Goal: Transaction & Acquisition: Register for event/course

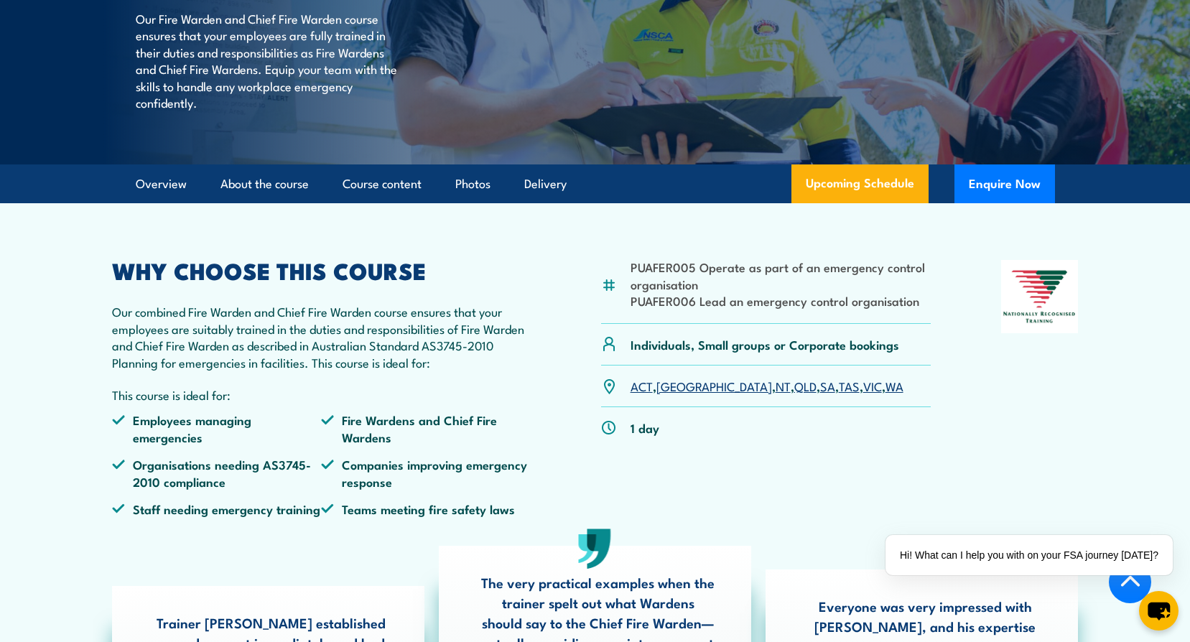
scroll to position [287, 0]
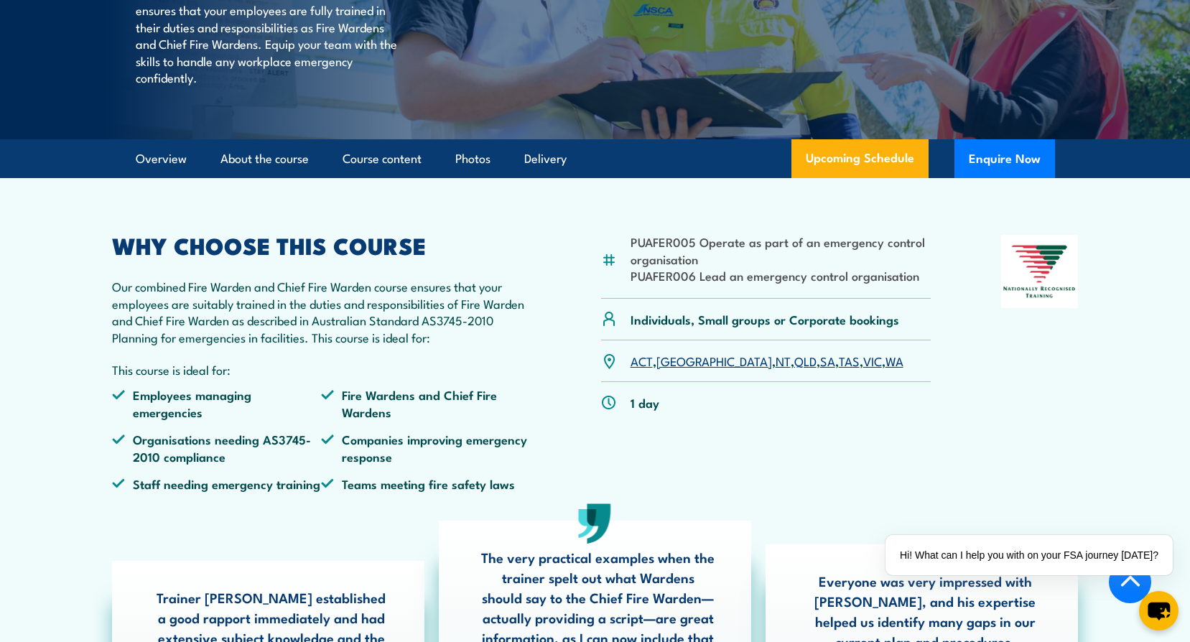
click at [820, 369] on link "SA" at bounding box center [827, 360] width 15 height 17
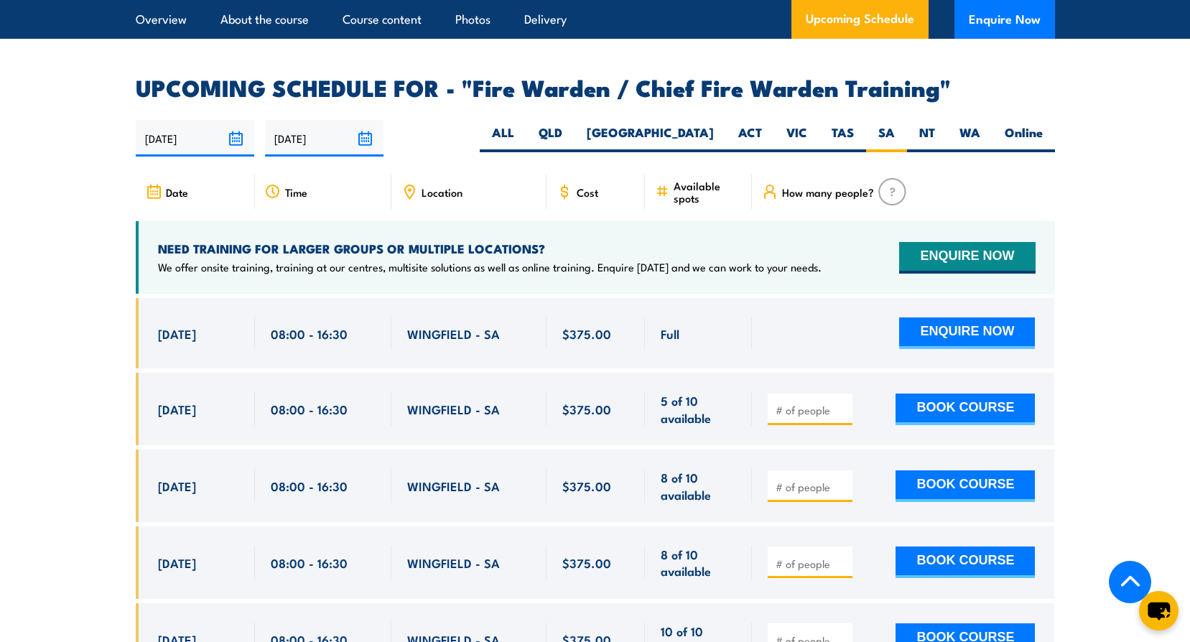
scroll to position [2472, 0]
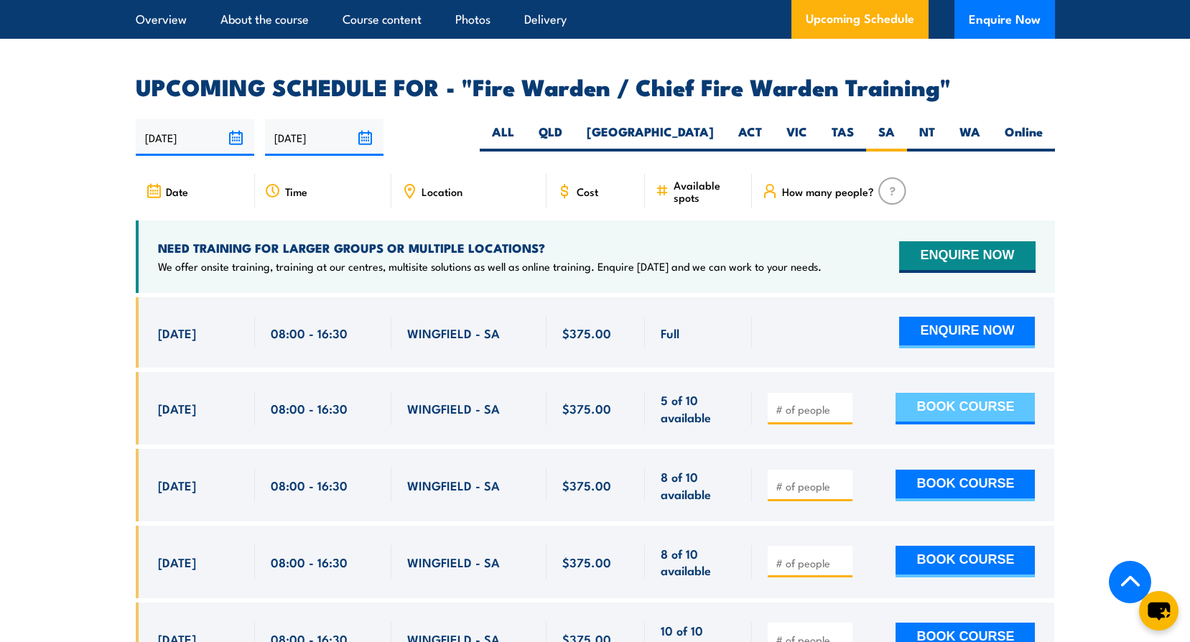
click at [911, 394] on button "BOOK COURSE" at bounding box center [965, 409] width 139 height 32
click at [816, 407] on input "number" at bounding box center [812, 409] width 72 height 14
type input "1"
click at [1123, 407] on section "UPCOMING SCHEDULE FOR - "Fire Warden / Chief Fire Warden Training" 02/10/2025 3…" at bounding box center [595, 386] width 1190 height 620
click at [996, 404] on button "BOOK COURSE" at bounding box center [965, 409] width 139 height 32
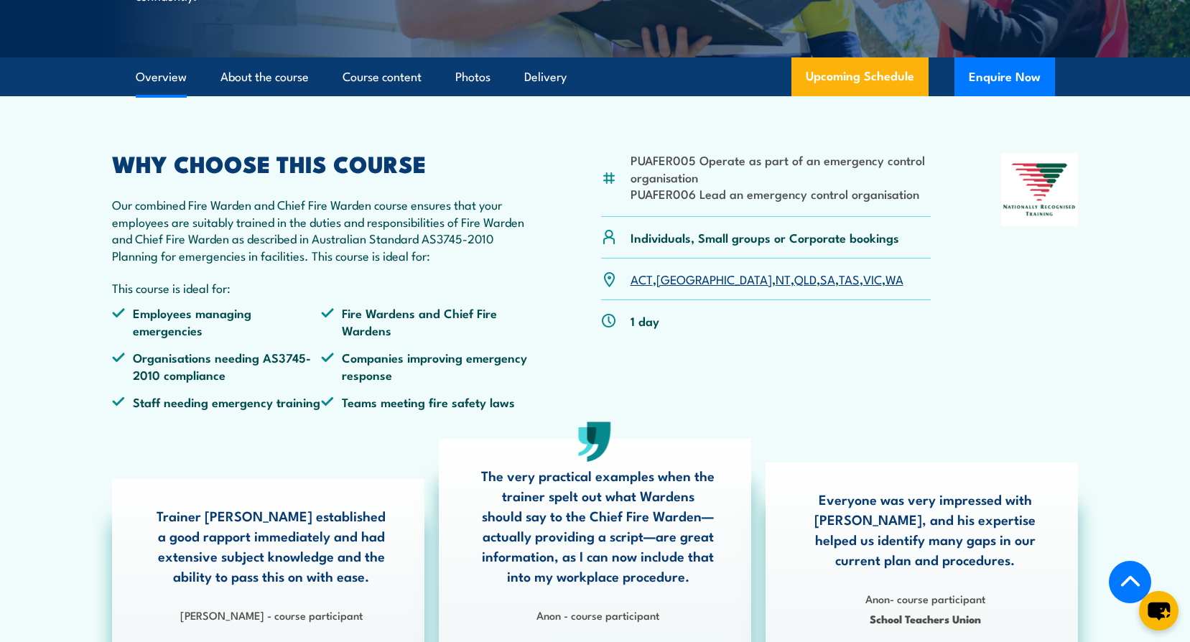
scroll to position [359, 0]
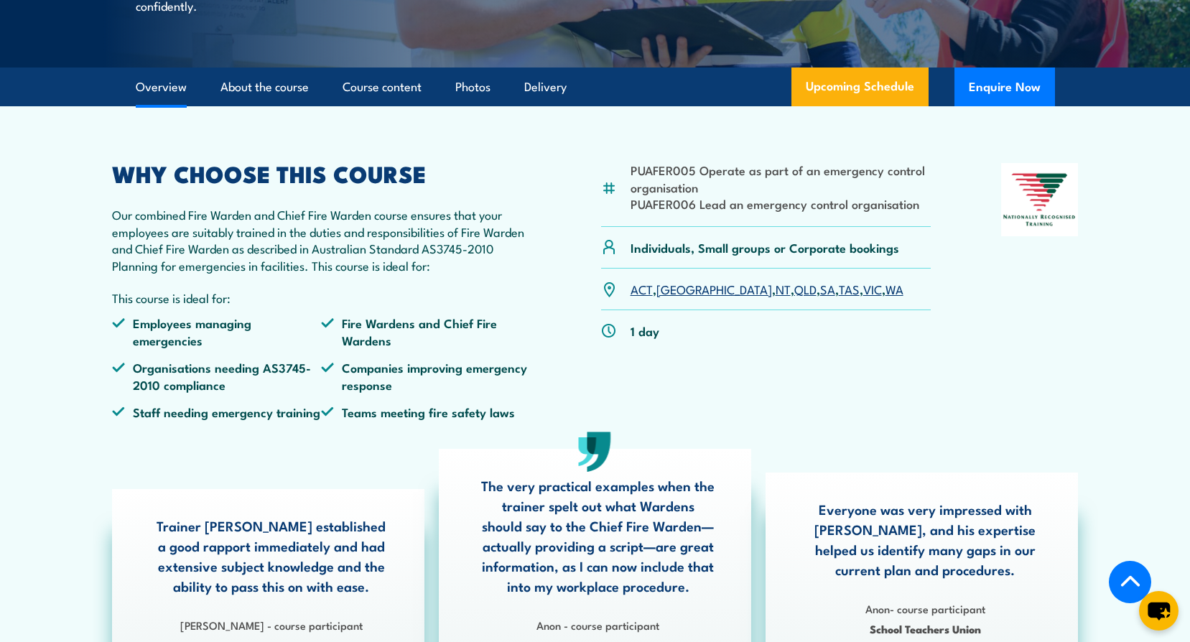
click at [820, 297] on link "SA" at bounding box center [827, 288] width 15 height 17
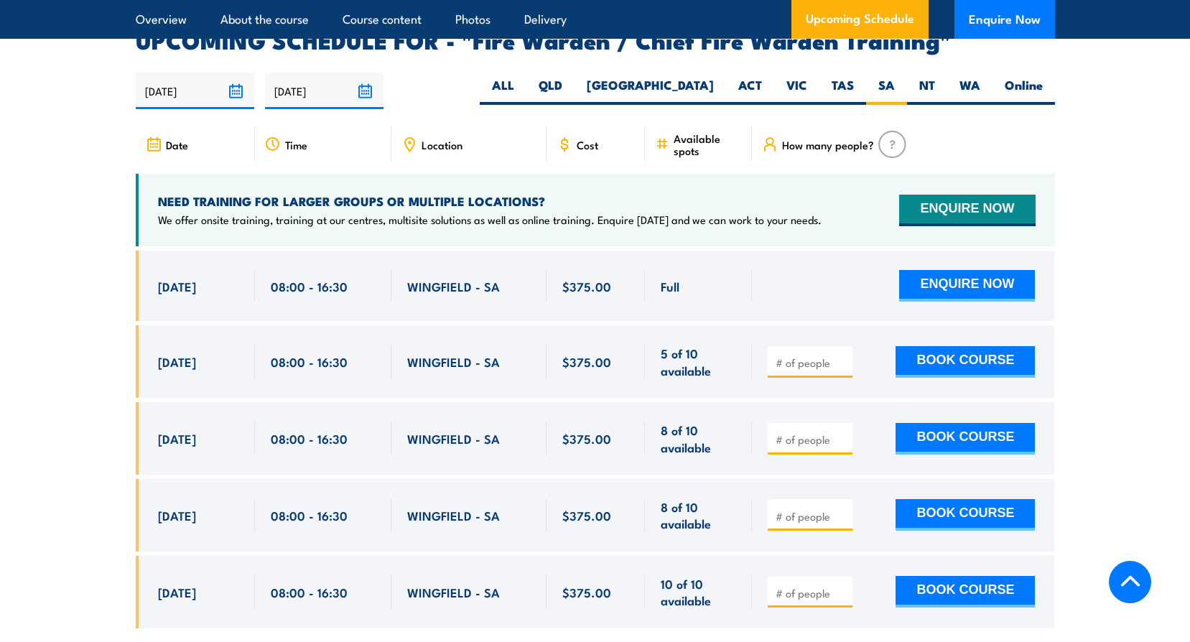
scroll to position [2544, 0]
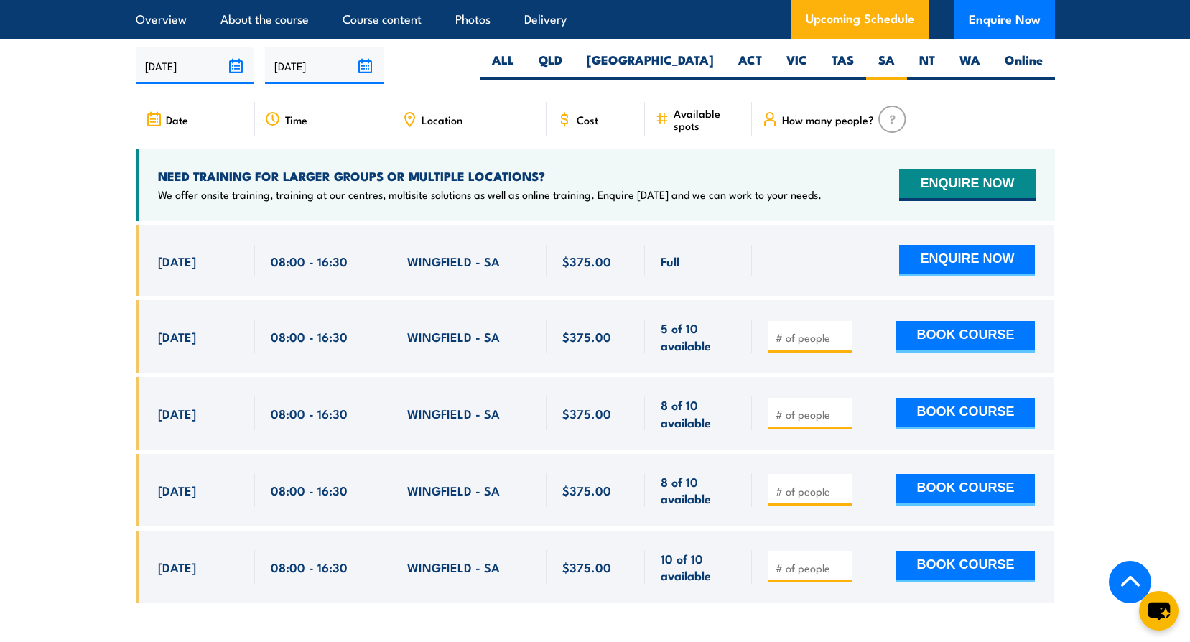
click at [812, 330] on input "number" at bounding box center [812, 337] width 72 height 14
type input "1"
click at [919, 331] on button "BOOK COURSE" at bounding box center [965, 337] width 139 height 32
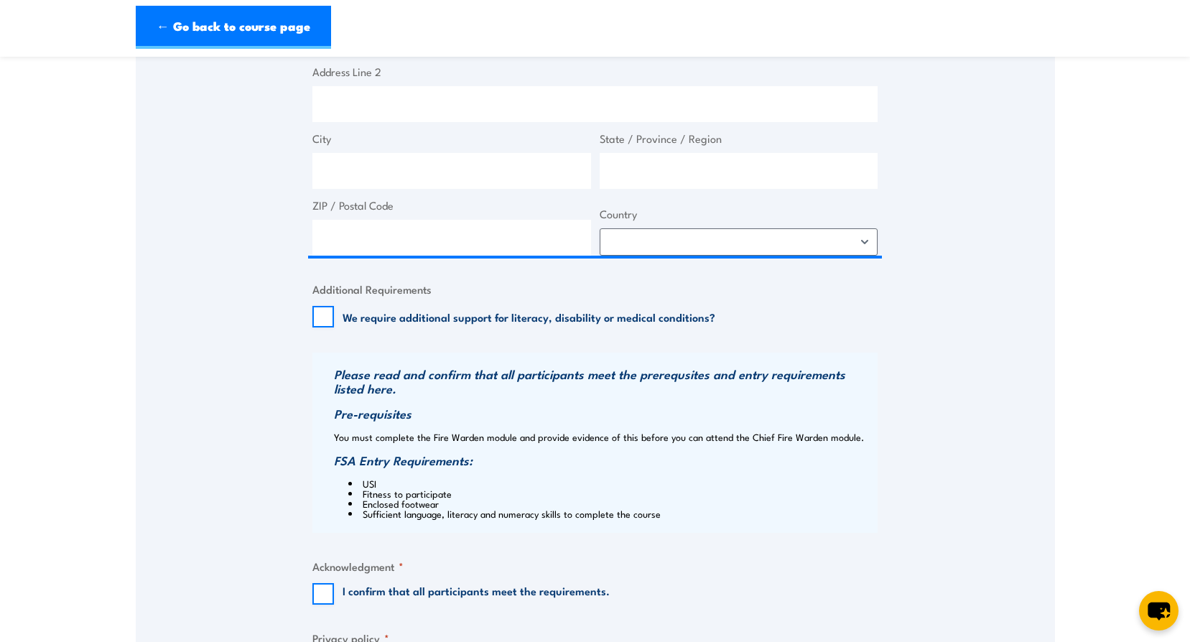
scroll to position [934, 0]
